Goal: Task Accomplishment & Management: Complete application form

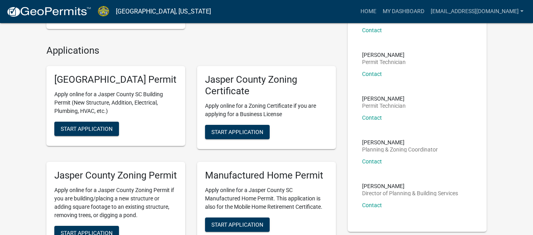
scroll to position [172, 0]
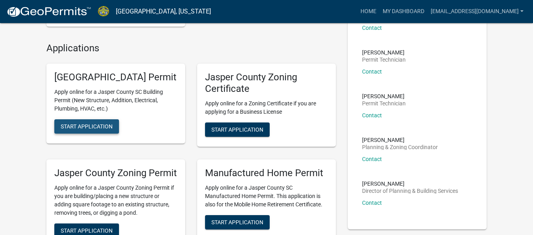
click at [75, 129] on span "Start Application" at bounding box center [87, 126] width 52 height 6
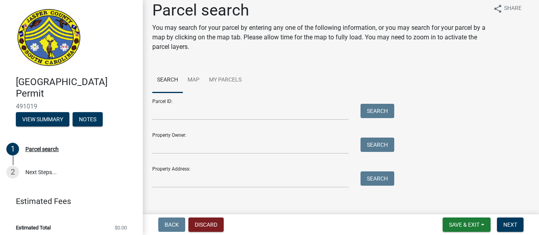
scroll to position [10, 0]
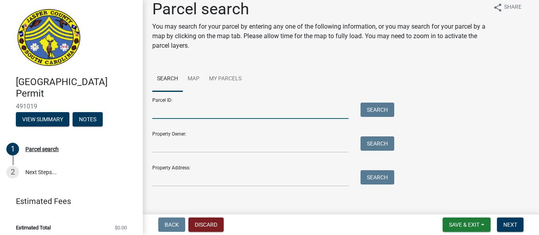
click at [251, 113] on input "Parcel ID:" at bounding box center [250, 110] width 196 height 16
type input "[PHONE_NUMBER]"
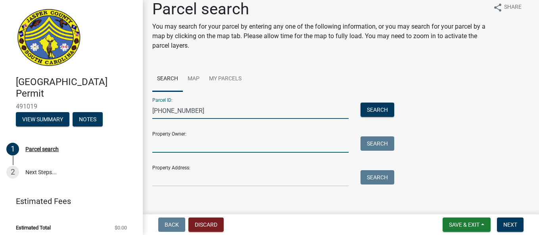
click at [269, 146] on input "Property Owner:" at bounding box center [250, 144] width 196 height 16
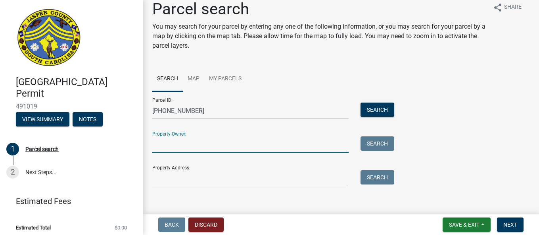
type input "[PERSON_NAME] Heir"
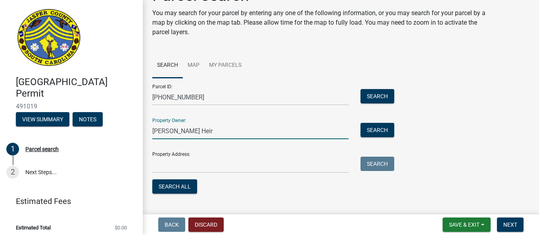
scroll to position [39, 0]
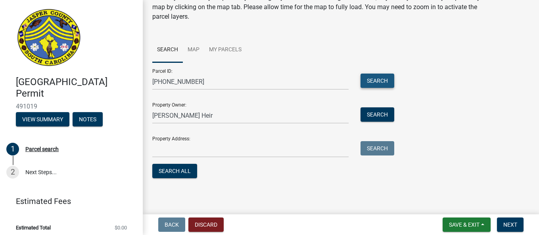
click at [385, 80] on button "Search" at bounding box center [378, 80] width 34 height 14
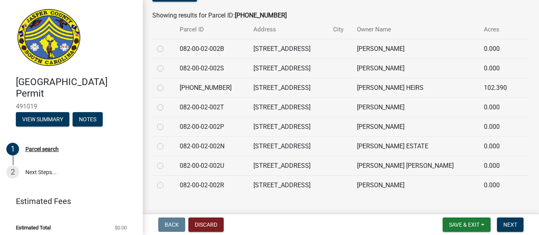
scroll to position [230, 0]
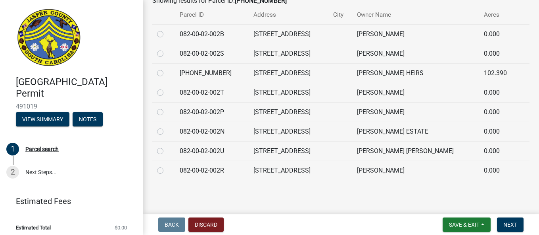
click at [167, 68] on label at bounding box center [167, 68] width 0 height 0
click at [167, 73] on input "radio" at bounding box center [169, 70] width 5 height 5
radio input "true"
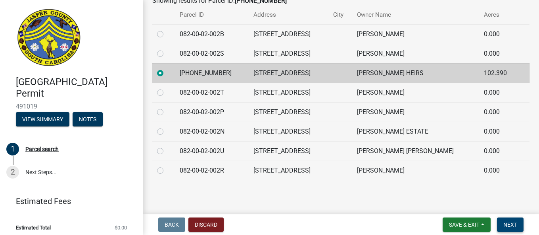
click at [517, 229] on button "Next" at bounding box center [510, 224] width 27 height 14
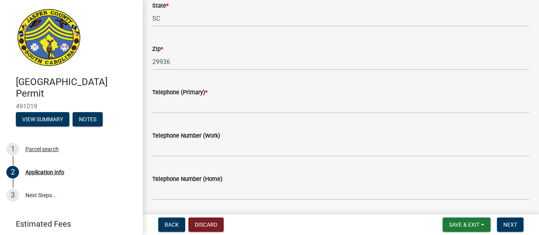
scroll to position [286, 0]
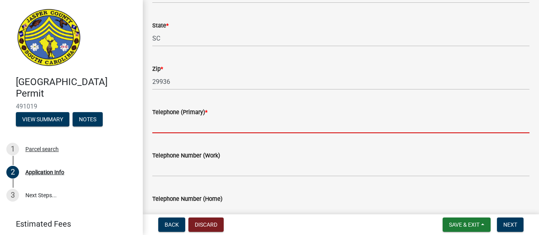
click at [257, 123] on input "Telephone (Primary) *" at bounding box center [340, 125] width 377 height 16
type input "4042450033"
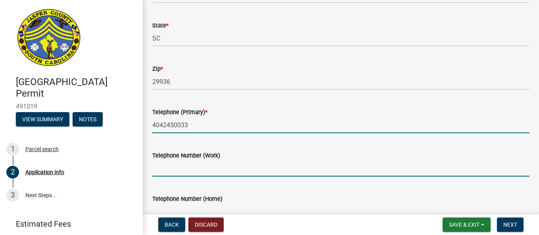
click at [221, 161] on input "Telephone Number (Work)" at bounding box center [340, 168] width 377 height 16
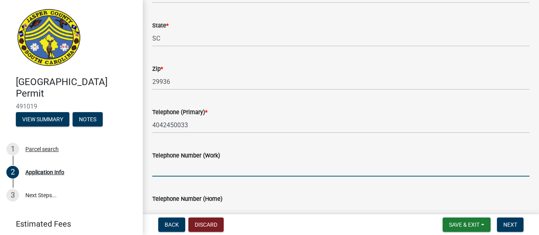
type input "4042450033"
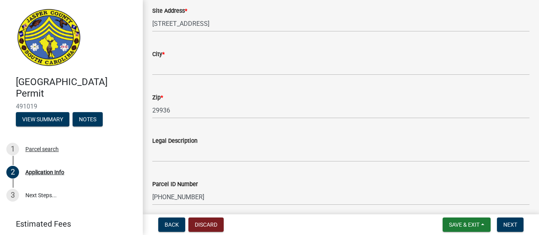
scroll to position [586, 0]
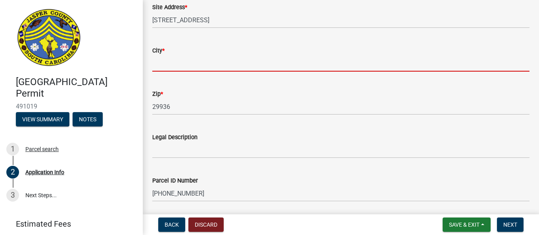
click at [230, 69] on input "City *" at bounding box center [340, 63] width 377 height 16
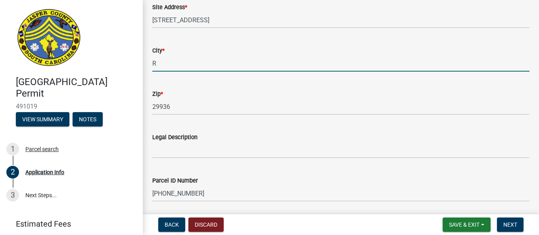
type input "Ridgeland"
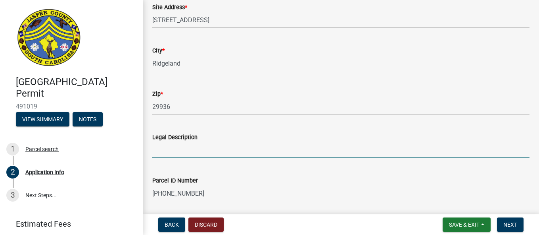
click at [229, 152] on input "Legal Description" at bounding box center [340, 150] width 377 height 16
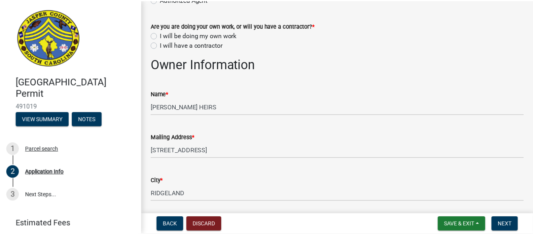
scroll to position [55, 0]
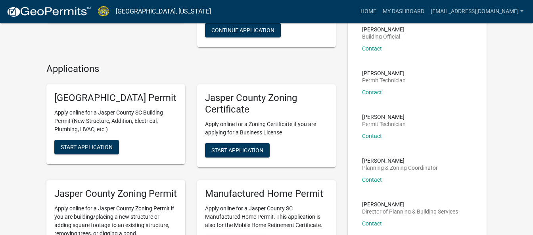
scroll to position [157, 0]
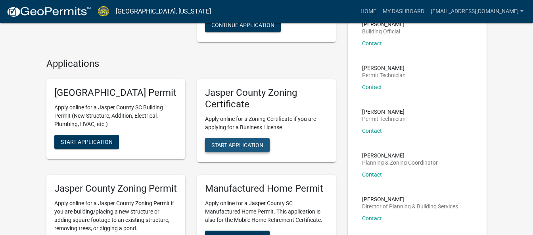
click at [239, 148] on button "Start Application" at bounding box center [237, 145] width 65 height 14
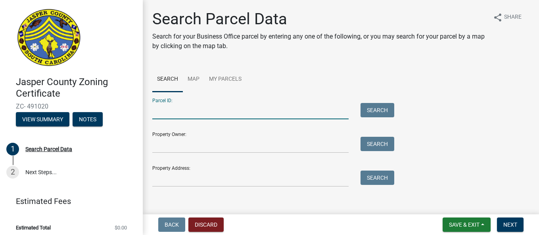
click at [339, 108] on input "Parcel ID:" at bounding box center [250, 111] width 196 height 16
type input "[PHONE_NUMBER]"
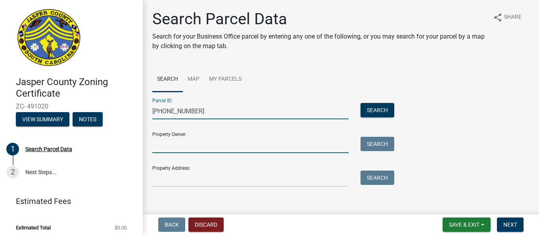
click at [217, 144] on input "Property Owner:" at bounding box center [250, 145] width 196 height 16
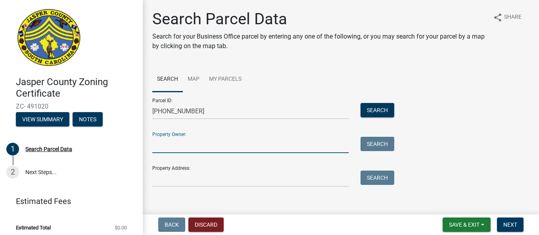
type input "[PERSON_NAME] Heir"
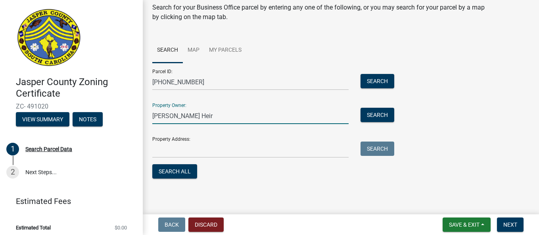
scroll to position [29, 0]
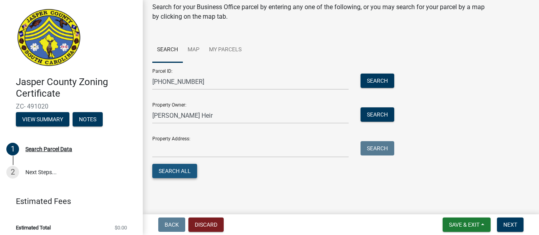
click at [183, 173] on button "Search All" at bounding box center [174, 171] width 45 height 14
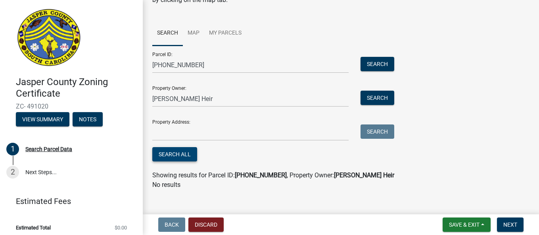
scroll to position [56, 0]
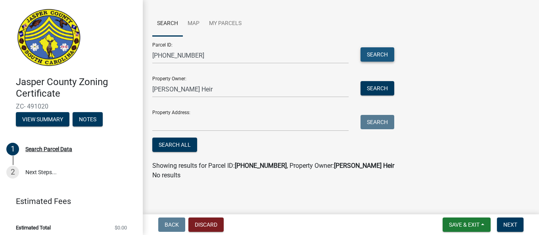
click at [375, 57] on button "Search" at bounding box center [378, 54] width 34 height 14
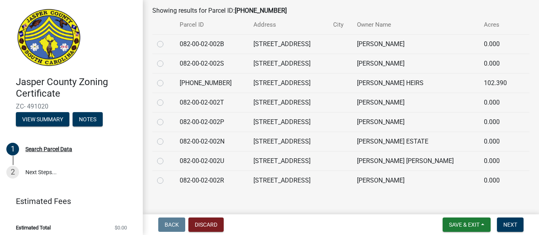
scroll to position [220, 0]
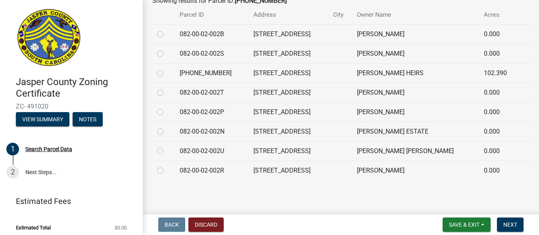
click at [167, 68] on label at bounding box center [167, 68] width 0 height 0
click at [167, 73] on input "radio" at bounding box center [169, 70] width 5 height 5
radio input "true"
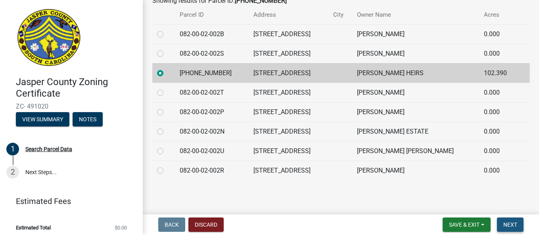
click at [505, 227] on span "Next" at bounding box center [511, 224] width 14 height 6
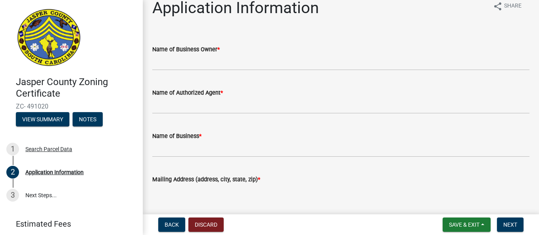
scroll to position [0, 0]
